Goal: Transaction & Acquisition: Purchase product/service

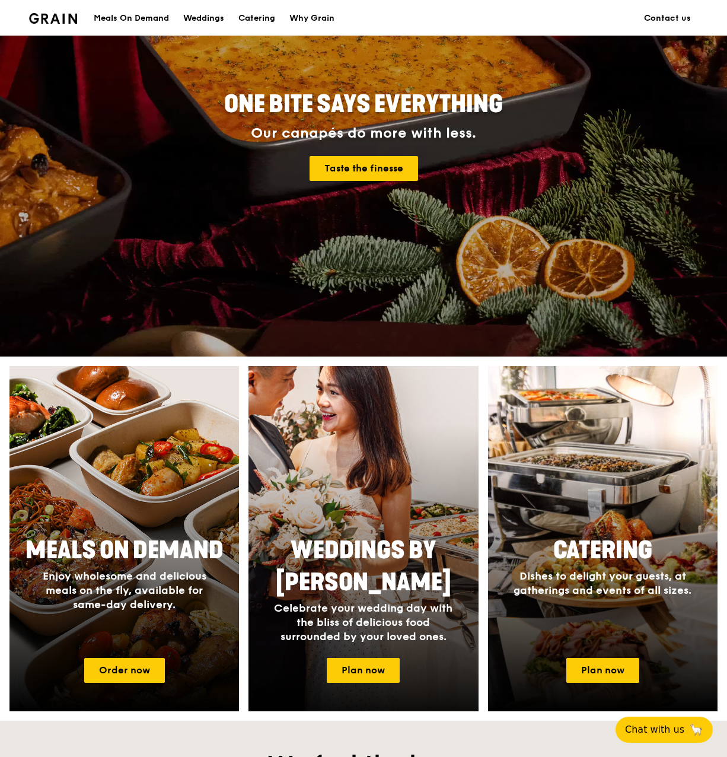
scroll to position [119, 0]
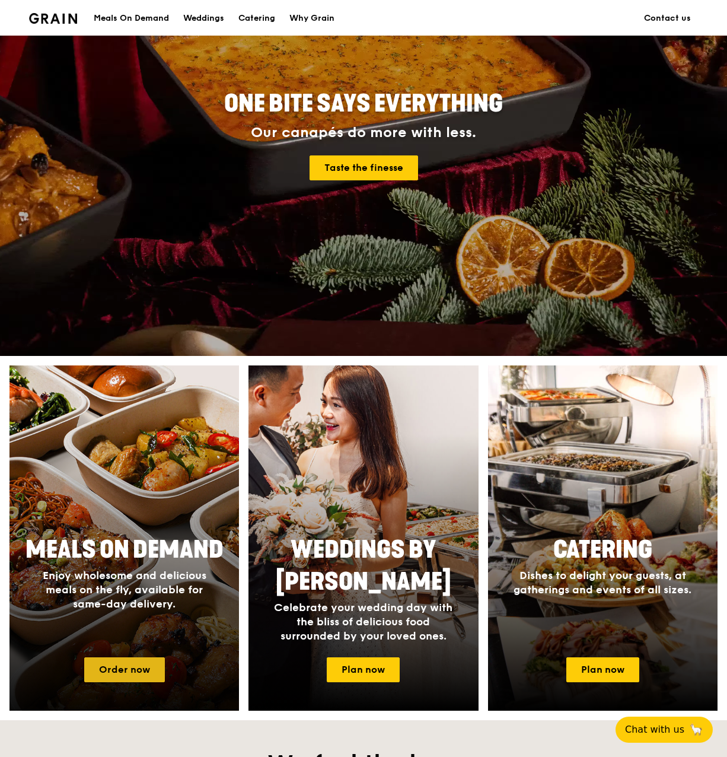
click at [125, 670] on link "Order now" at bounding box center [124, 669] width 81 height 25
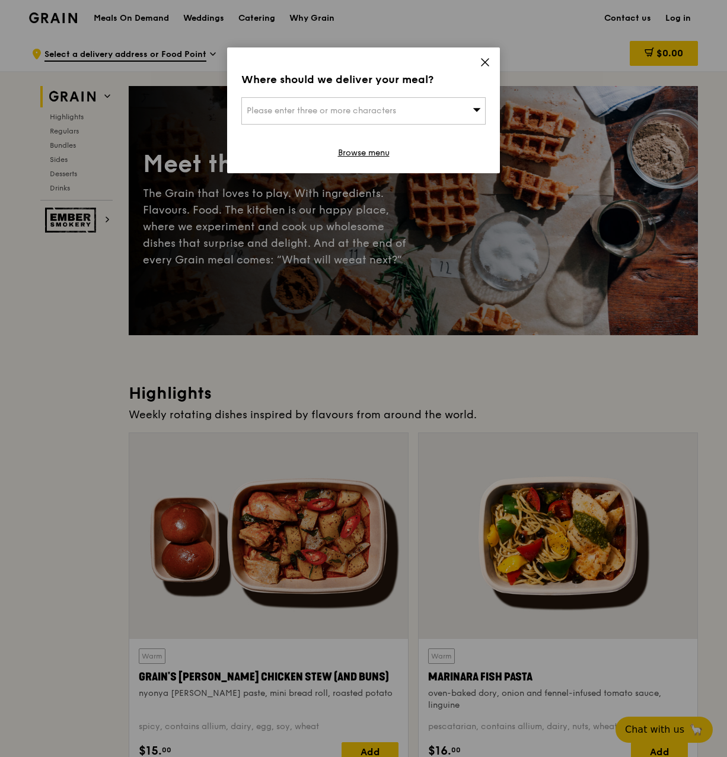
click at [485, 59] on icon at bounding box center [485, 62] width 11 height 11
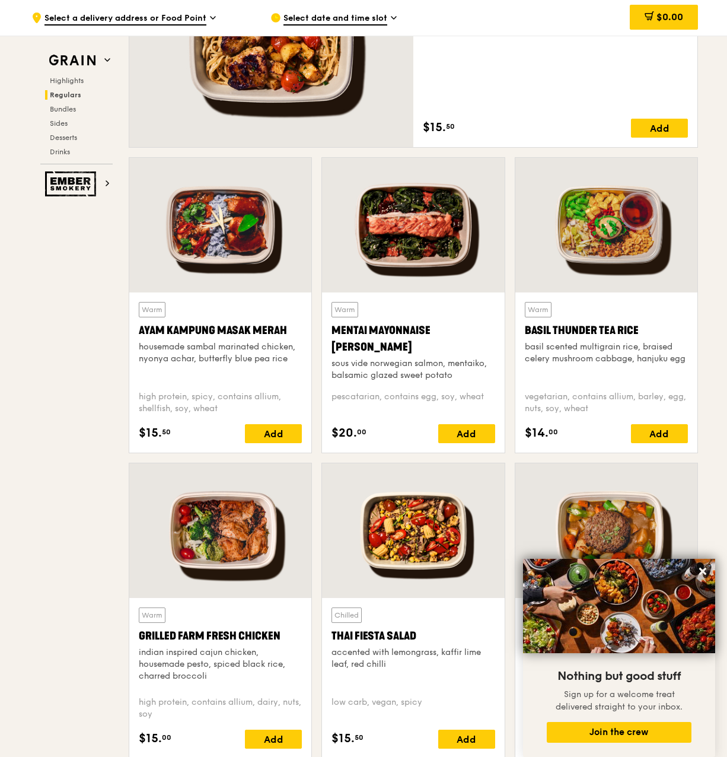
scroll to position [949, 0]
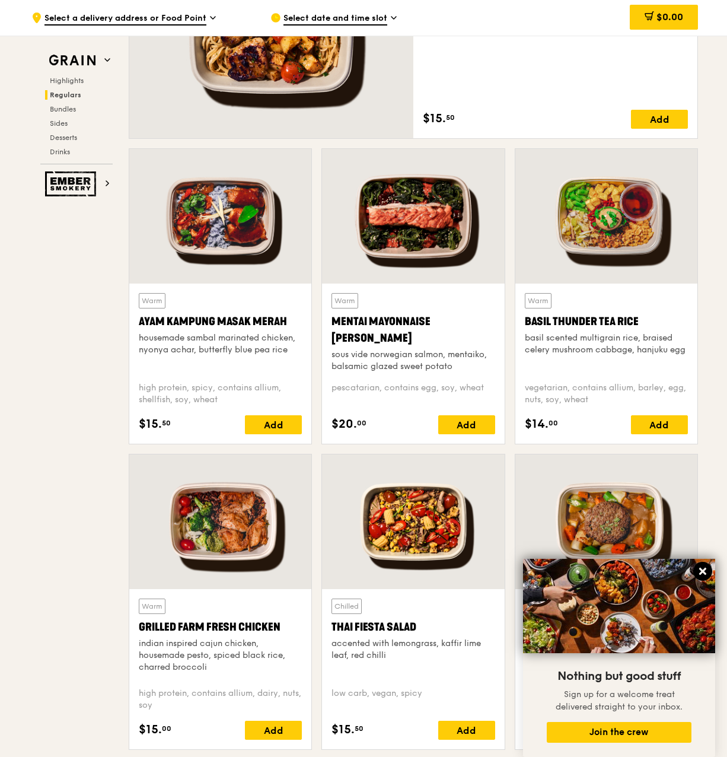
click at [702, 571] on icon at bounding box center [703, 571] width 7 height 7
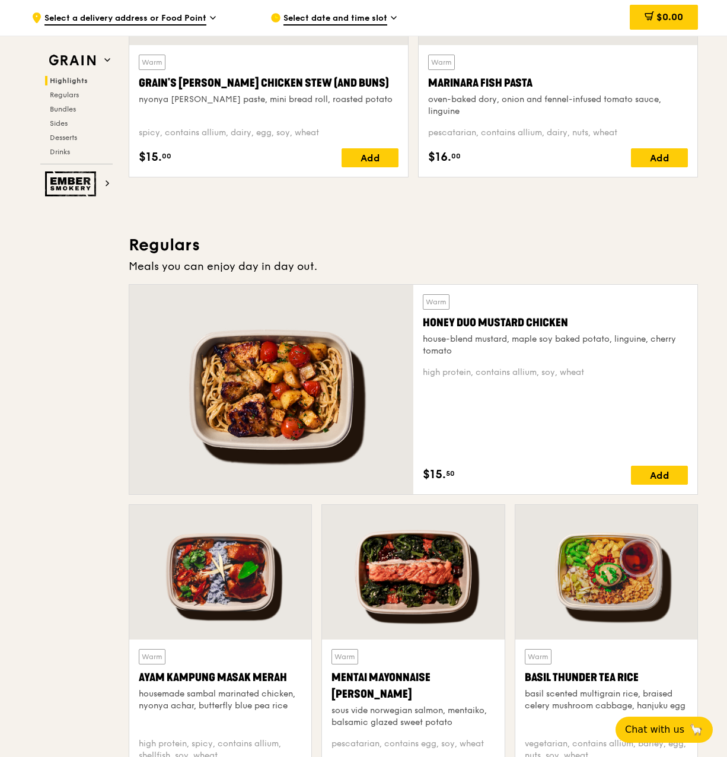
scroll to position [771, 0]
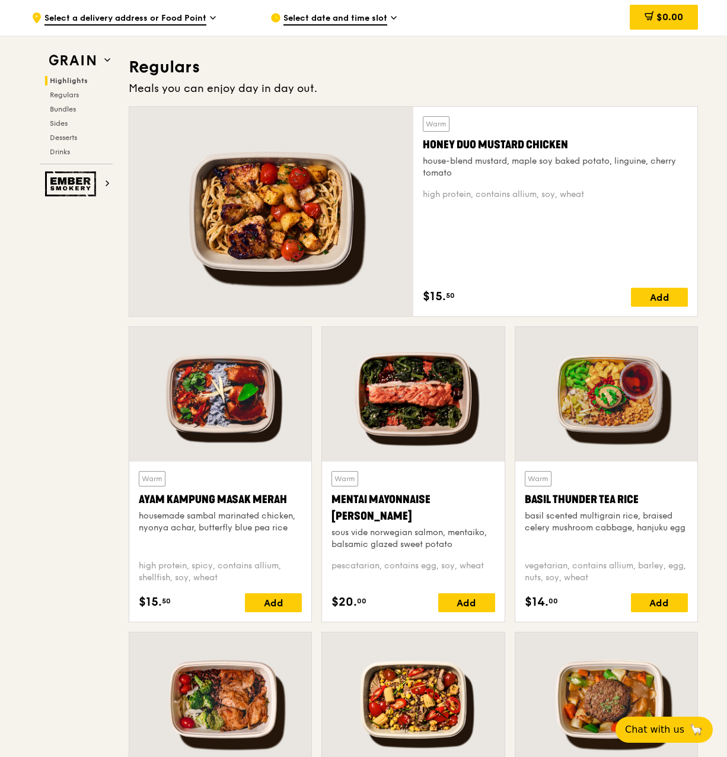
click at [239, 395] on div at bounding box center [220, 394] width 182 height 135
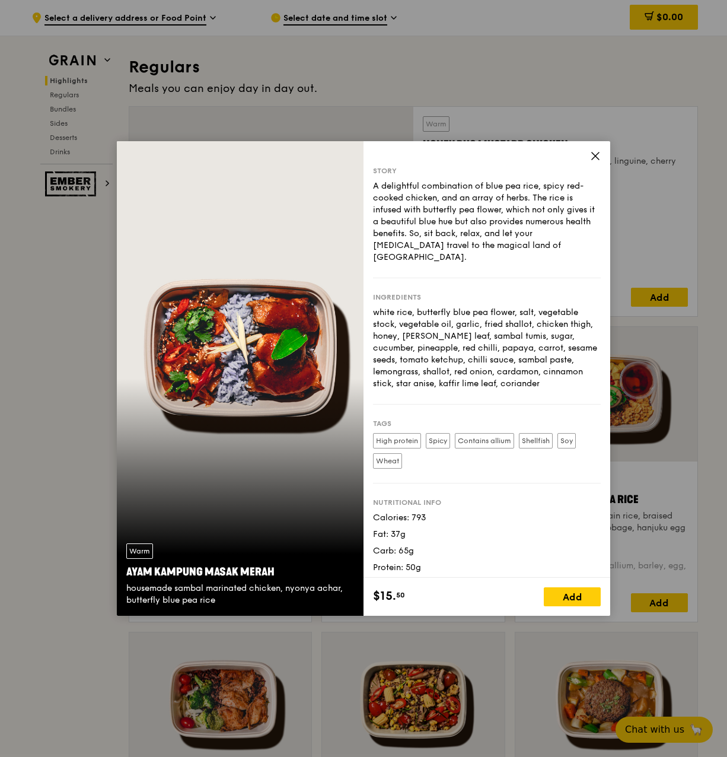
click at [595, 154] on icon at bounding box center [595, 156] width 11 height 11
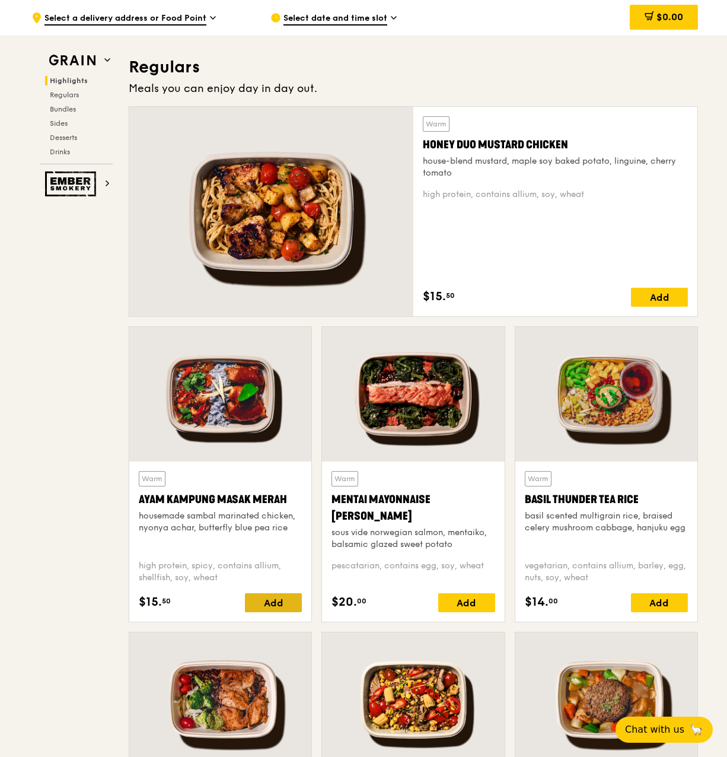
click at [271, 605] on div "Add" at bounding box center [273, 602] width 57 height 19
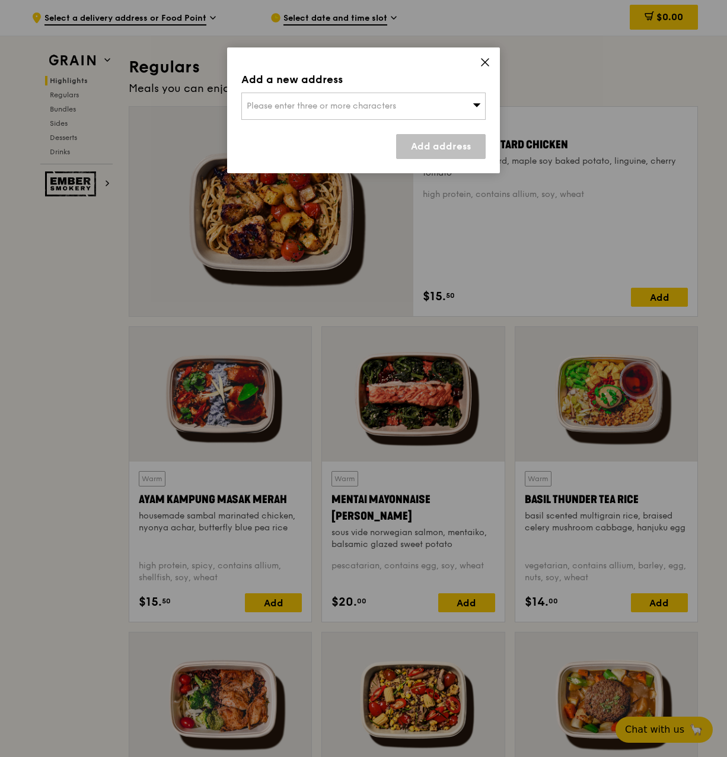
click at [386, 117] on div "Please enter three or more characters" at bounding box center [363, 106] width 244 height 27
click at [335, 105] on input "search" at bounding box center [363, 106] width 243 height 26
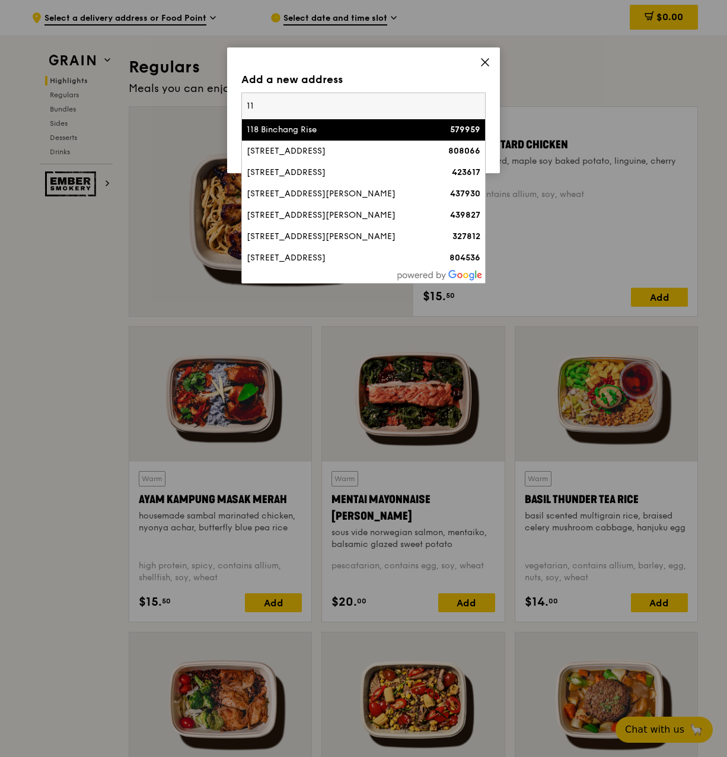
type input "1"
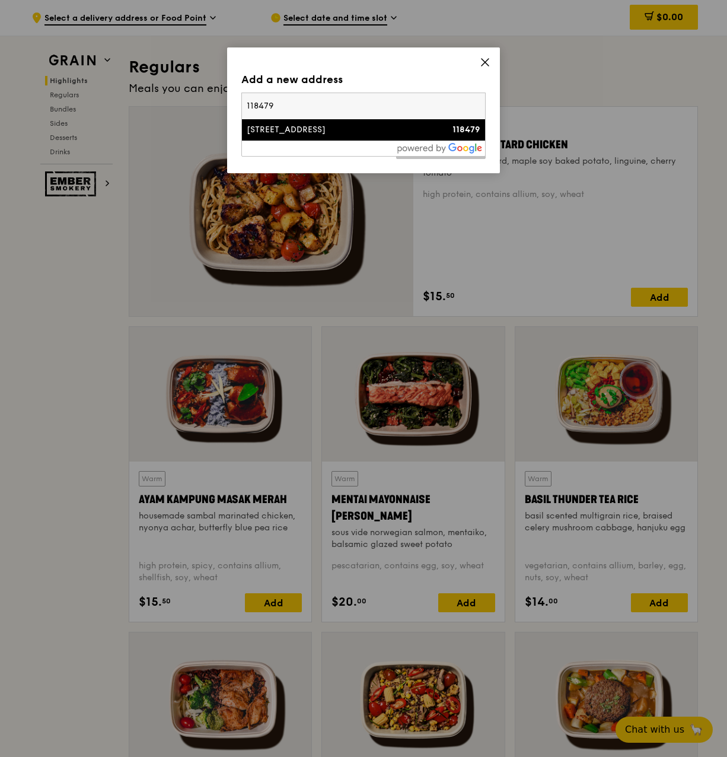
type input "118479"
click at [295, 131] on div "[STREET_ADDRESS]" at bounding box center [335, 130] width 176 height 12
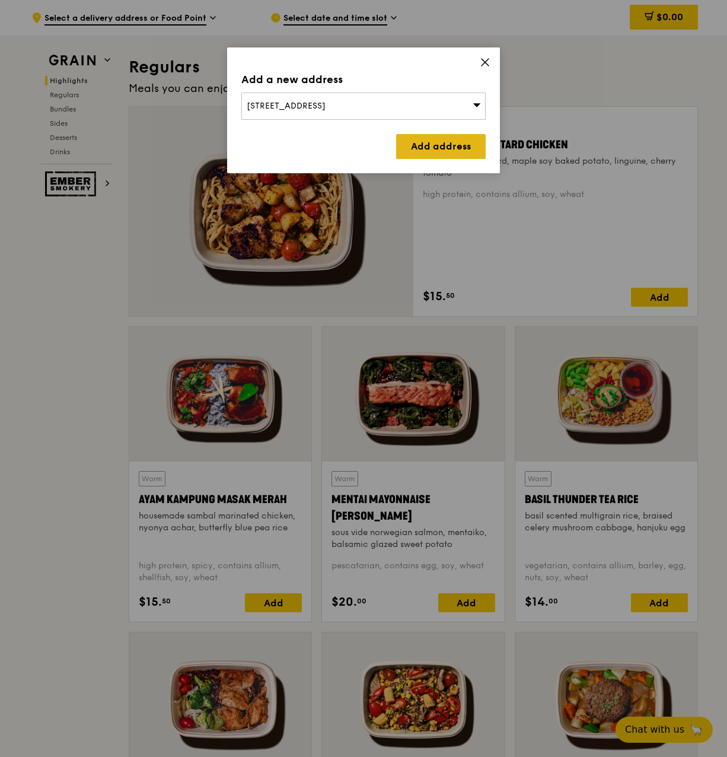
click at [417, 139] on link "Add address" at bounding box center [441, 146] width 90 height 25
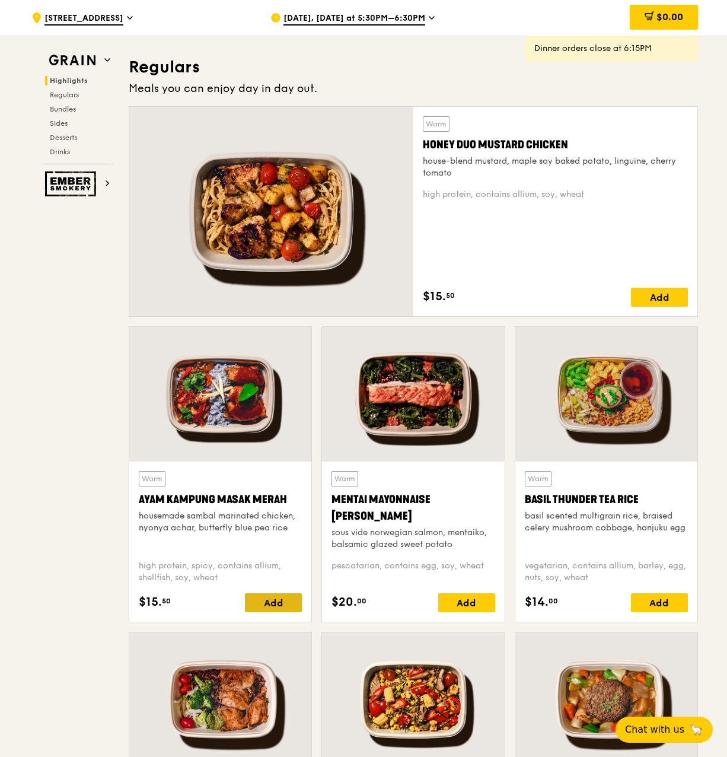
click at [277, 602] on div "Add" at bounding box center [273, 602] width 57 height 19
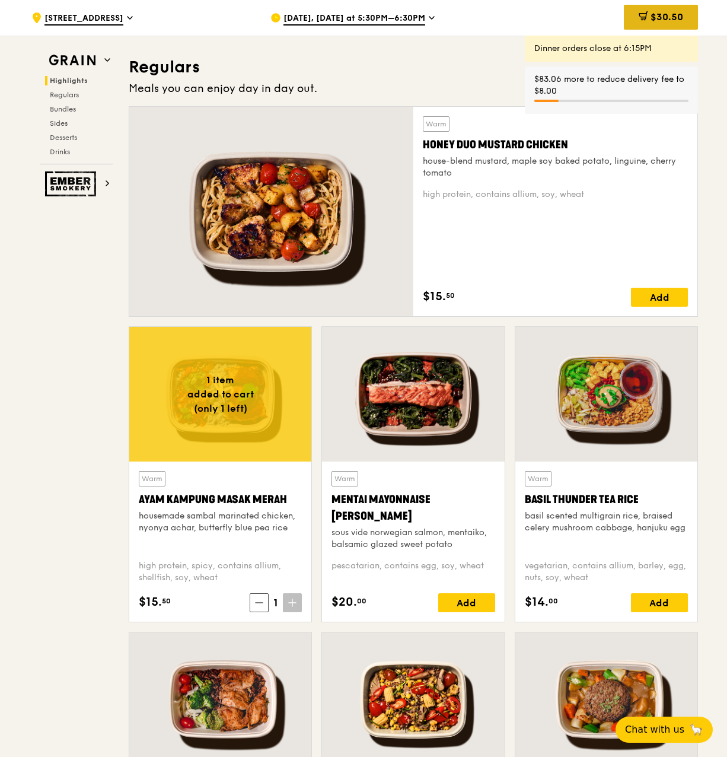
click at [668, 21] on span "$30.50" at bounding box center [667, 16] width 33 height 11
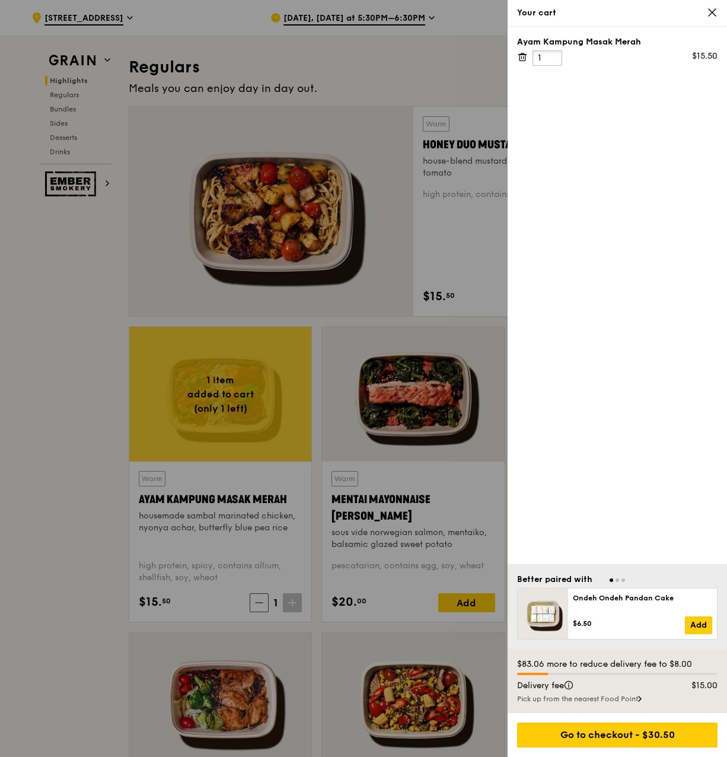
click at [543, 58] on input "1" at bounding box center [548, 57] width 30 height 15
drag, startPoint x: 543, startPoint y: 58, endPoint x: 526, endPoint y: 55, distance: 17.5
click at [526, 55] on div "Ayam Kampung Masak Merah 1 $15.50" at bounding box center [617, 51] width 201 height 30
type input "30"
click at [710, 16] on icon at bounding box center [712, 12] width 7 height 7
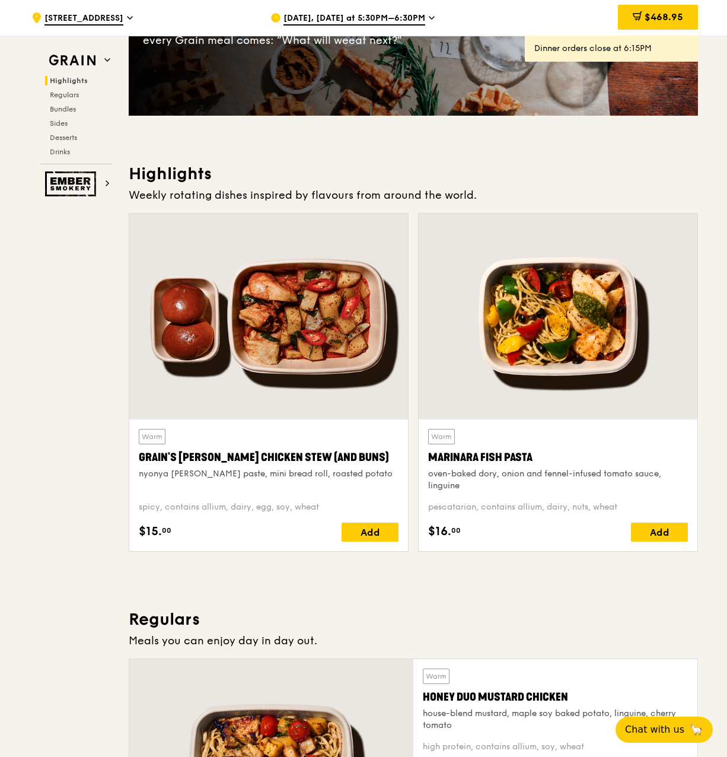
scroll to position [0, 0]
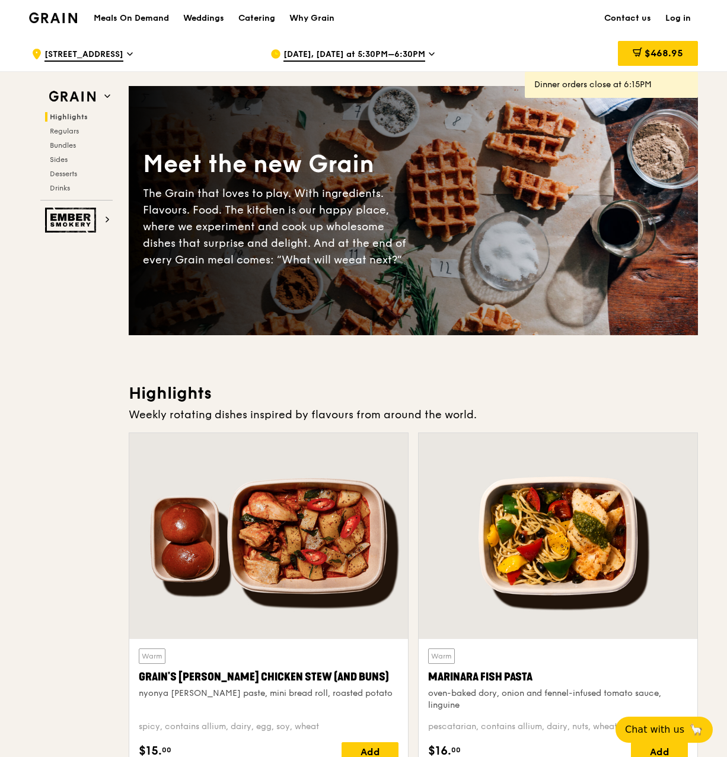
click at [369, 53] on span "[DATE], [DATE] at 5:30PM–6:30PM" at bounding box center [355, 55] width 142 height 13
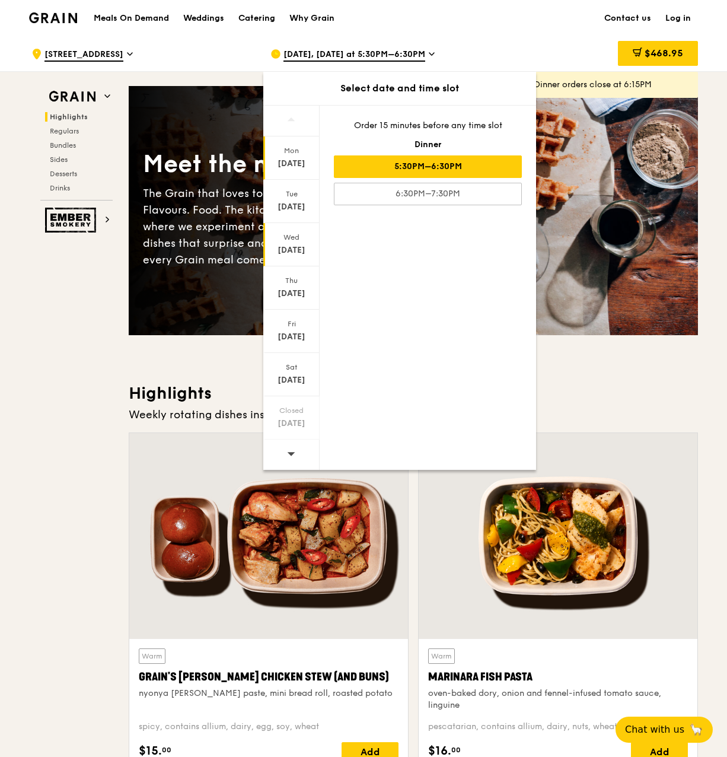
click at [298, 254] on div "[DATE]" at bounding box center [291, 250] width 53 height 12
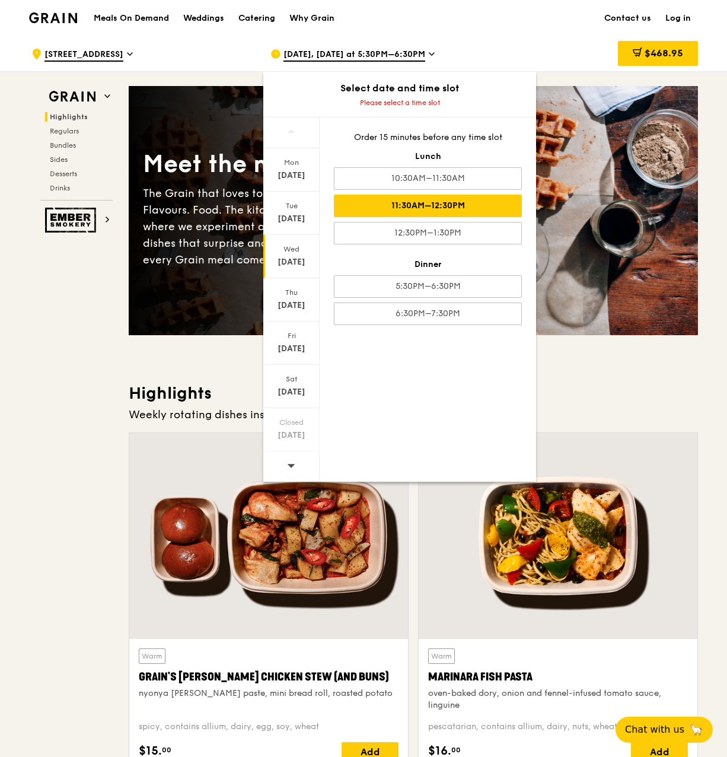
click at [470, 199] on div "11:30AM–12:30PM" at bounding box center [428, 206] width 188 height 23
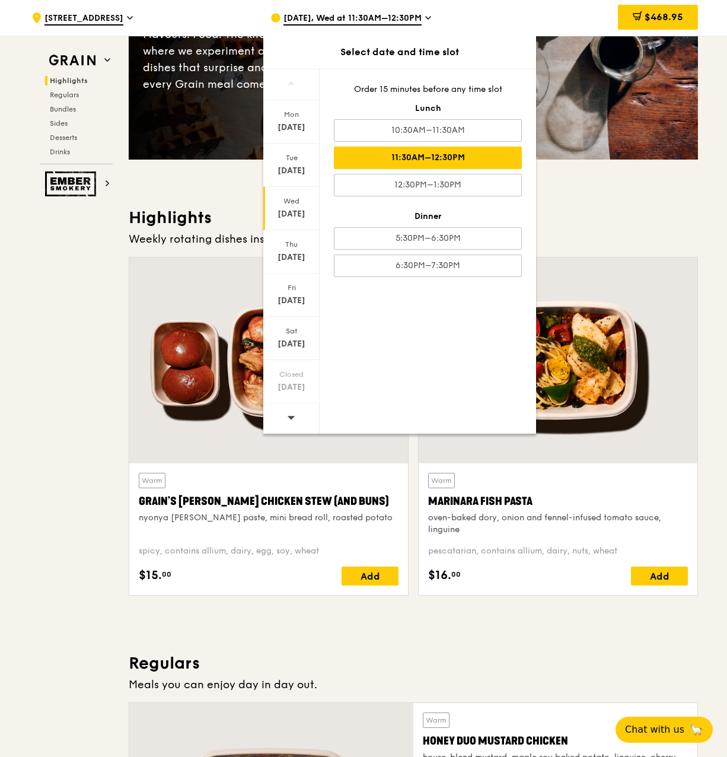
scroll to position [237, 0]
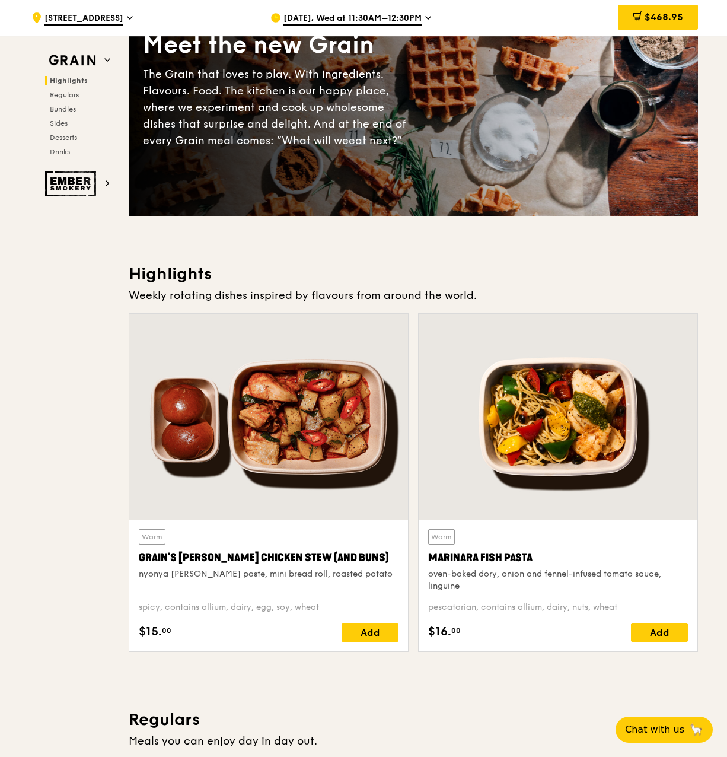
scroll to position [178, 0]
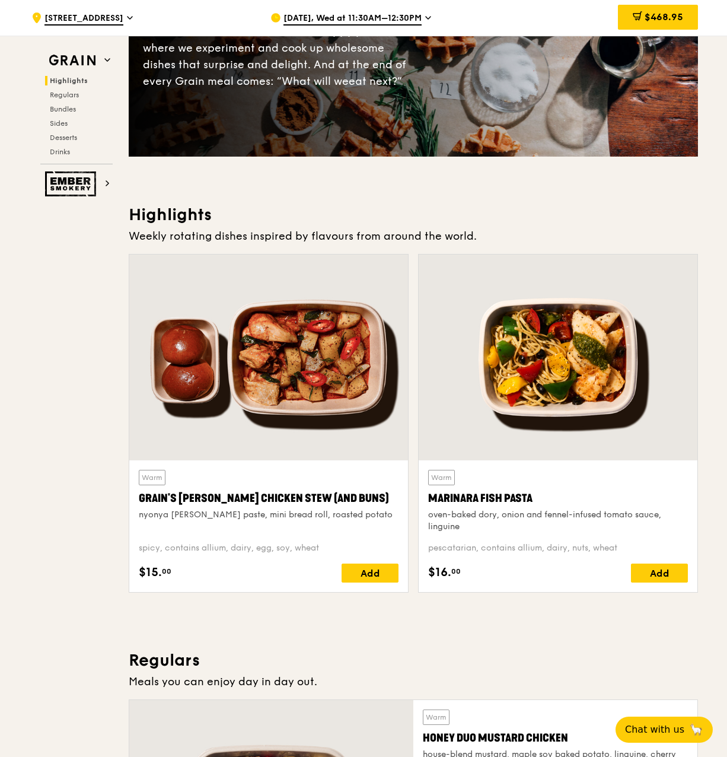
click at [584, 422] on div at bounding box center [558, 358] width 279 height 206
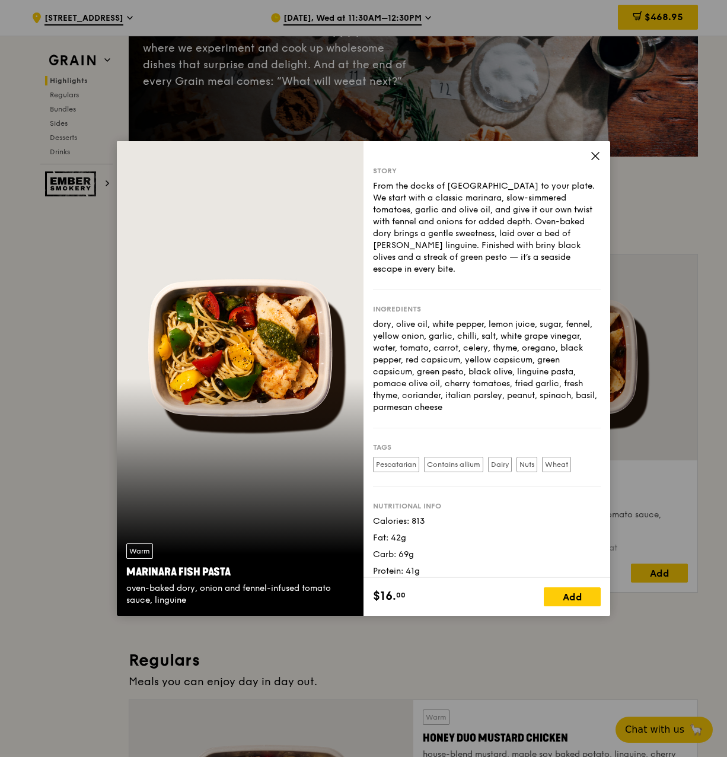
click at [592, 152] on icon at bounding box center [595, 156] width 11 height 11
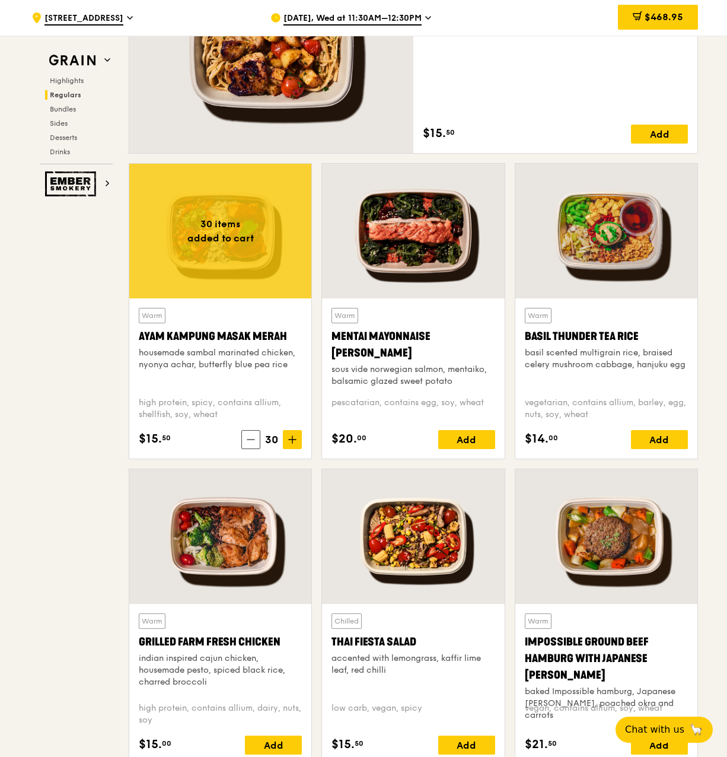
scroll to position [949, 0]
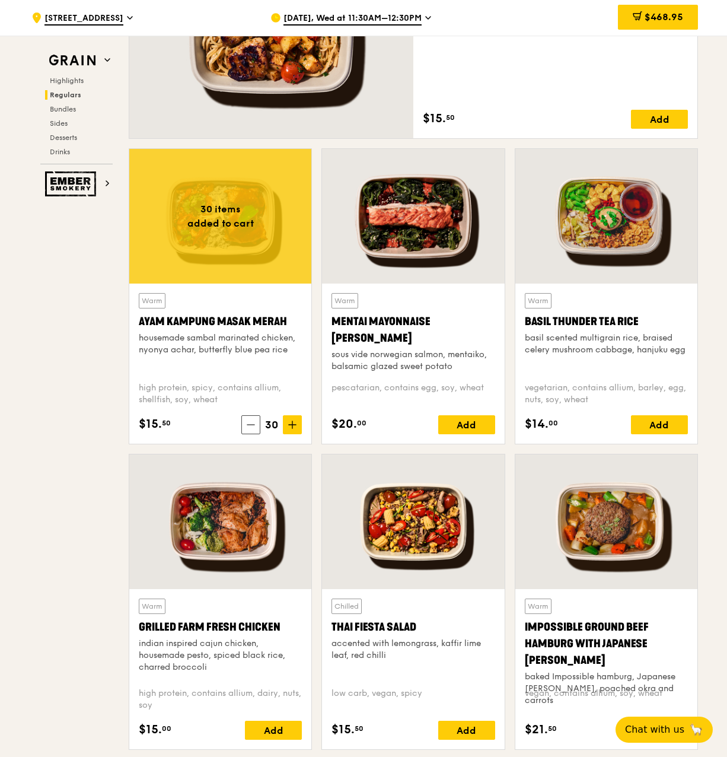
click at [234, 530] on div at bounding box center [220, 522] width 182 height 135
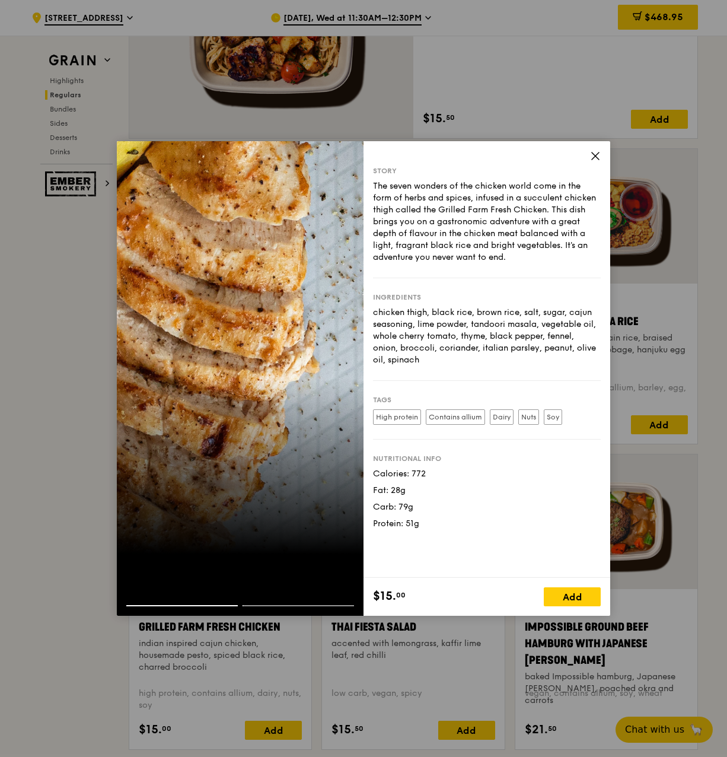
click at [598, 155] on icon at bounding box center [595, 156] width 11 height 11
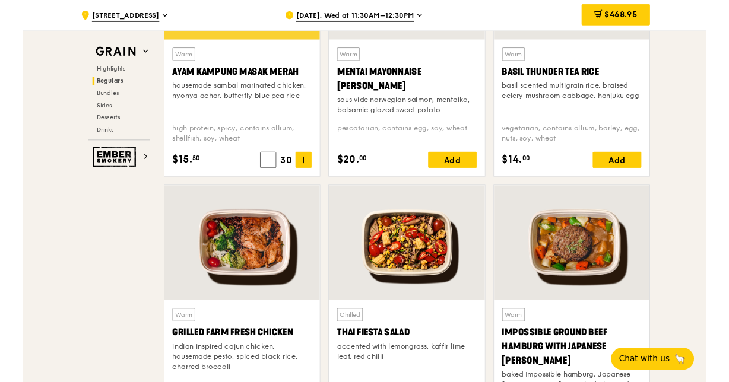
scroll to position [1186, 0]
